Goal: Task Accomplishment & Management: Use online tool/utility

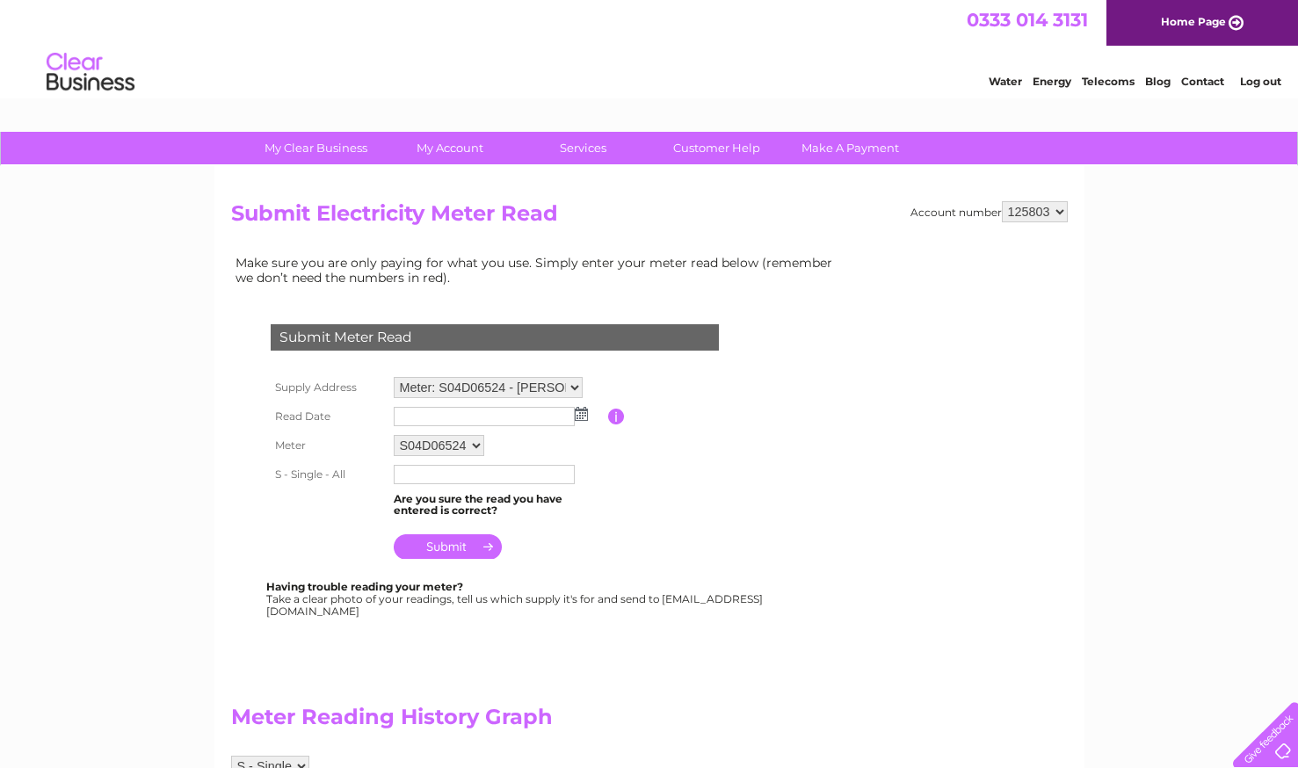
drag, startPoint x: 0, startPoint y: 0, endPoint x: 581, endPoint y: 410, distance: 710.9
click at [581, 410] on img at bounding box center [581, 414] width 13 height 14
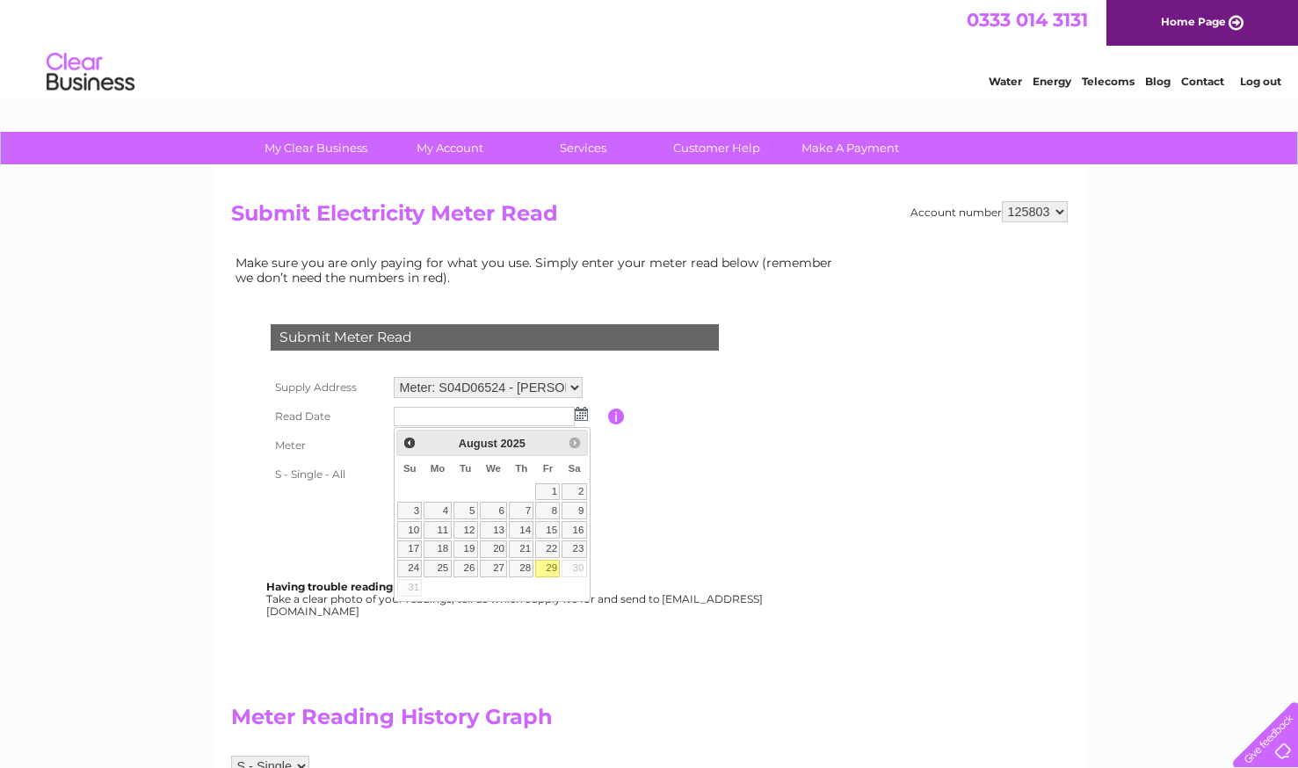
click at [549, 574] on link "29" at bounding box center [547, 569] width 25 height 18
type input "[DATE]"
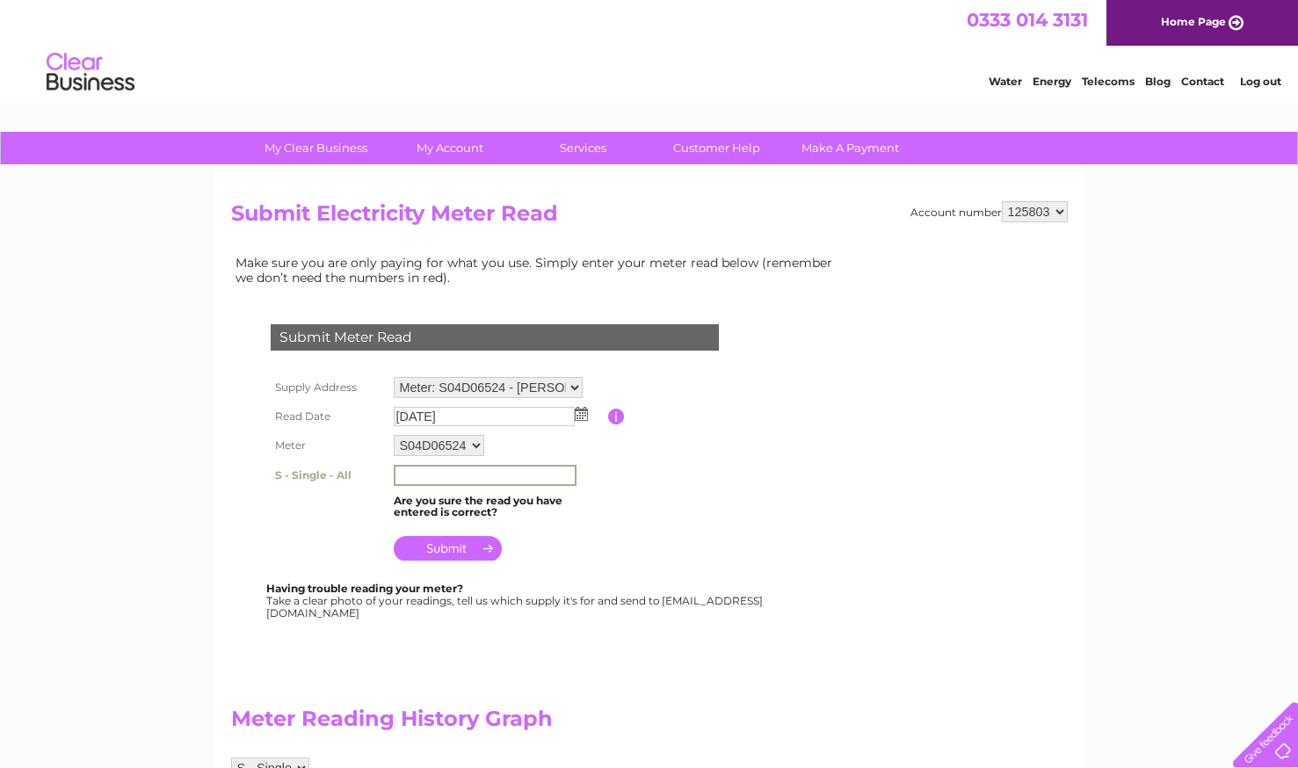
click at [432, 470] on input "text" at bounding box center [485, 475] width 183 height 21
type input "61333"
click at [453, 554] on input "submit" at bounding box center [448, 546] width 108 height 25
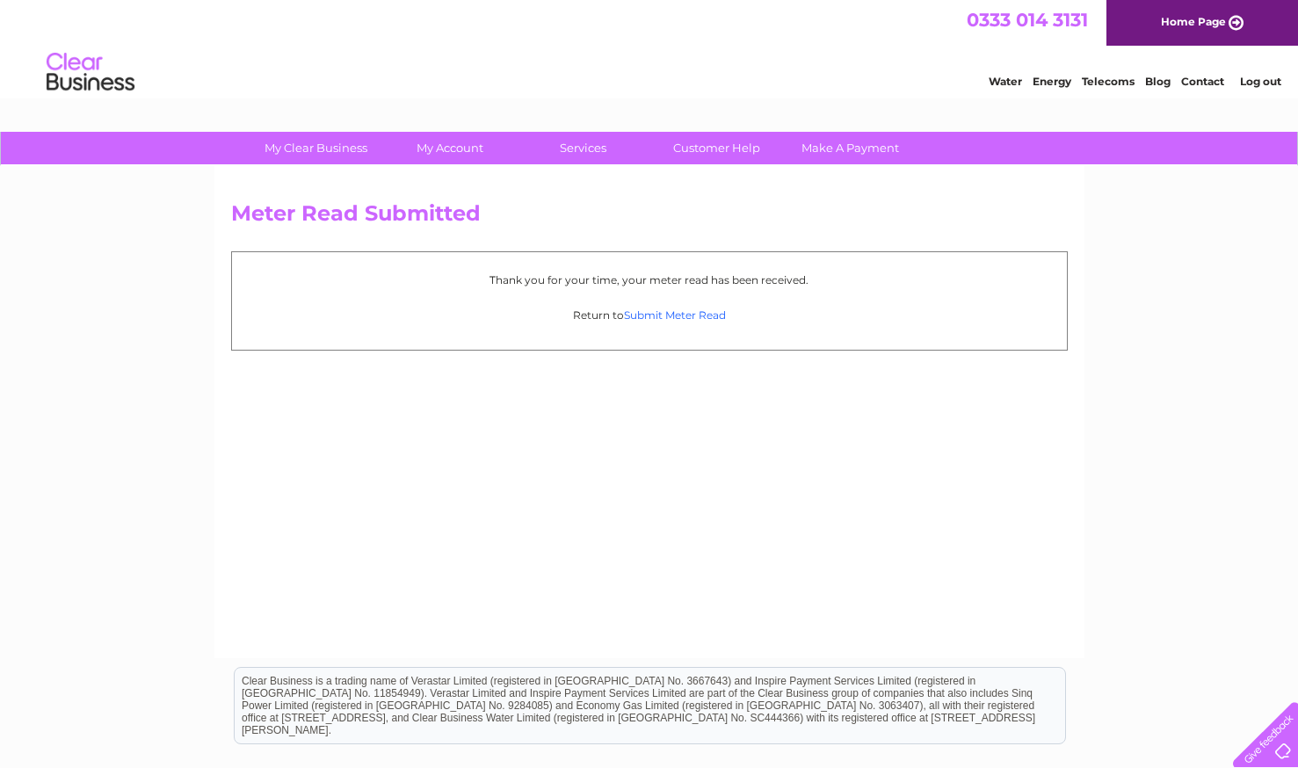
click at [672, 312] on link "Submit Meter Read" at bounding box center [675, 315] width 102 height 13
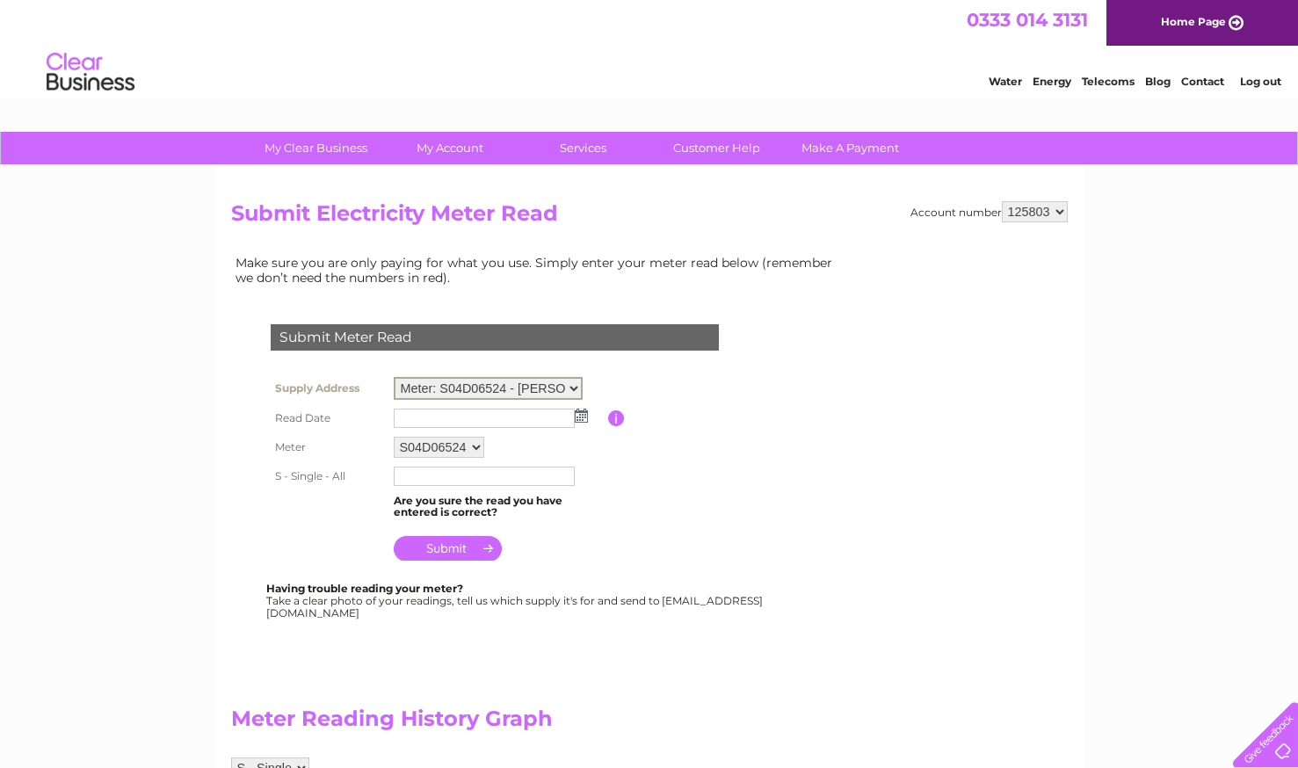
click at [555, 379] on select "Meter: S04D06524 - D A Stear & J J Bright, Studio 1 Clevedon Craft Centre, Moor…" at bounding box center [488, 388] width 189 height 23
select select "131975"
click at [394, 377] on select "Meter: S04D06524 - D A Stear & J J Bright, Studio 1 Clevedon Craft Centre, Moor…" at bounding box center [488, 388] width 189 height 23
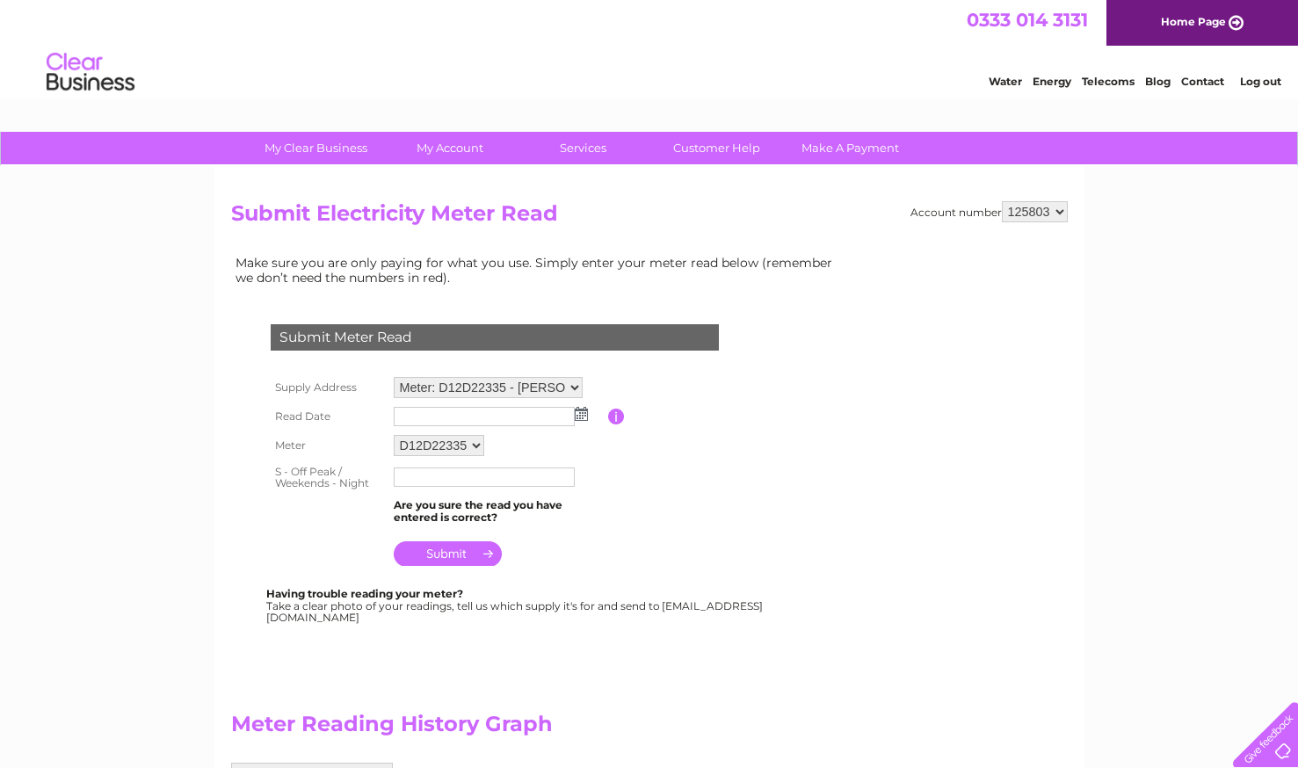
click at [585, 417] on img at bounding box center [581, 414] width 13 height 14
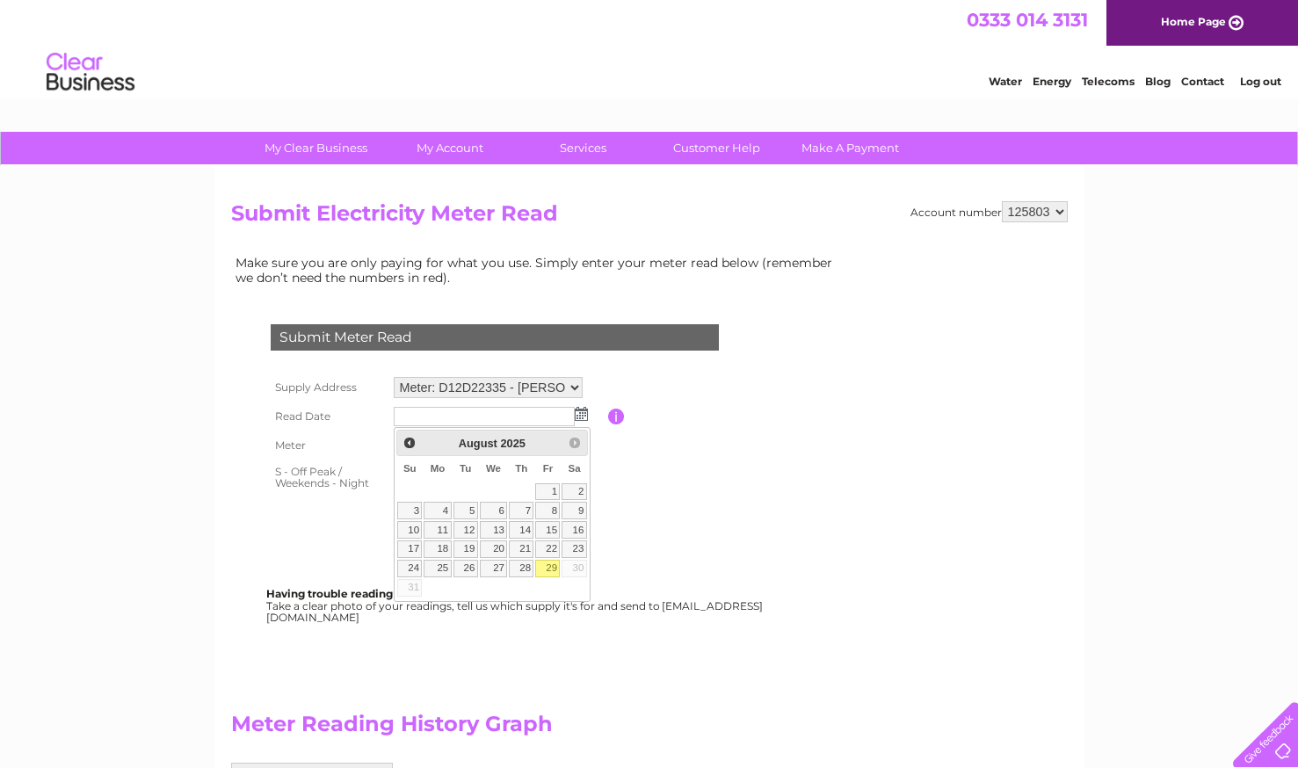
click at [547, 563] on link "29" at bounding box center [547, 569] width 25 height 18
type input "[DATE]"
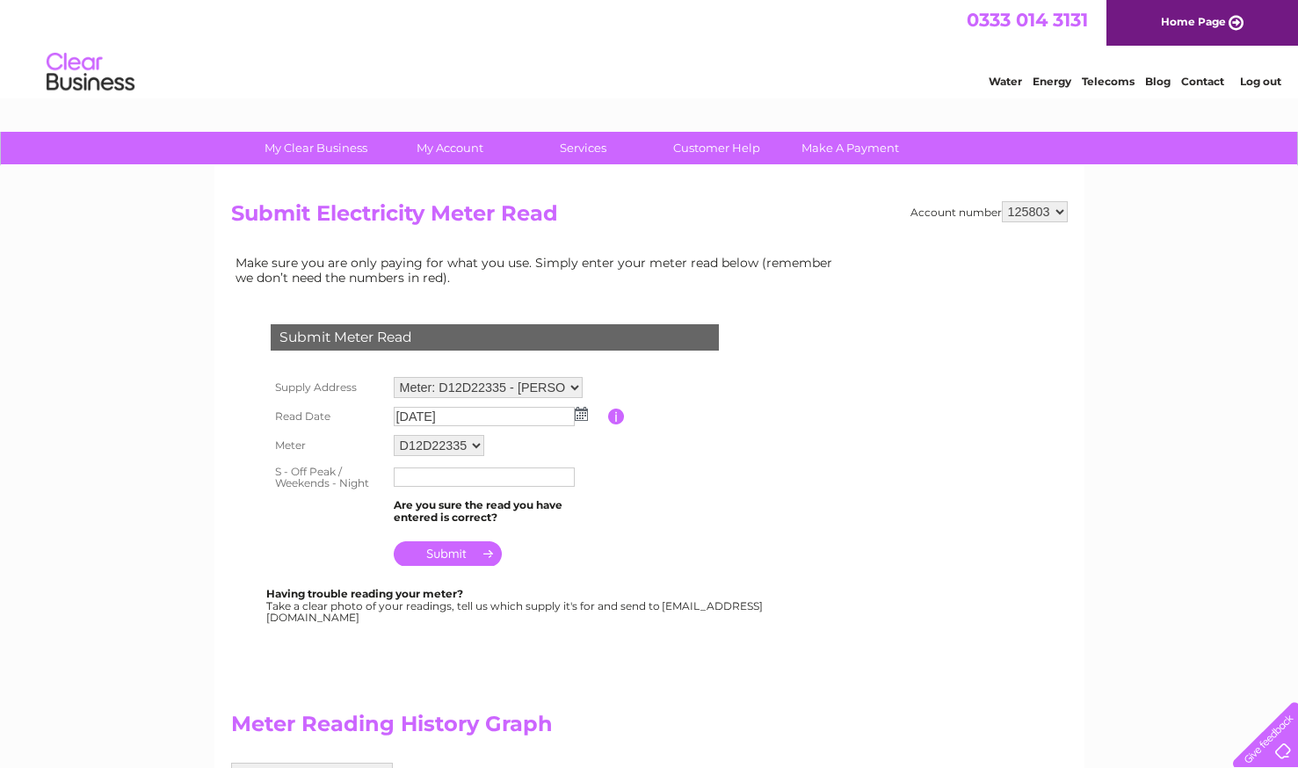
click at [467, 485] on input "text" at bounding box center [484, 477] width 181 height 19
type input "59768"
click at [450, 565] on input "submit" at bounding box center [448, 553] width 108 height 25
